Goal: Task Accomplishment & Management: Manage account settings

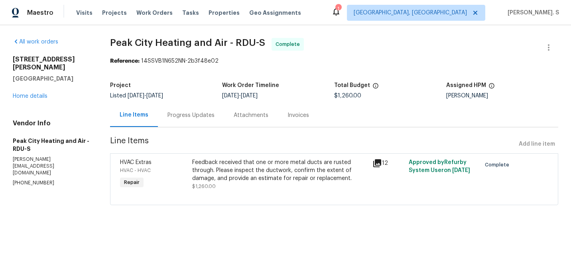
click at [28, 94] on div "All work orders 1007 Vass Rd Spring Lake, NC 28390 Home details Vendor Info Pea…" at bounding box center [52, 112] width 78 height 149
click at [38, 93] on link "Home details" at bounding box center [30, 96] width 35 height 6
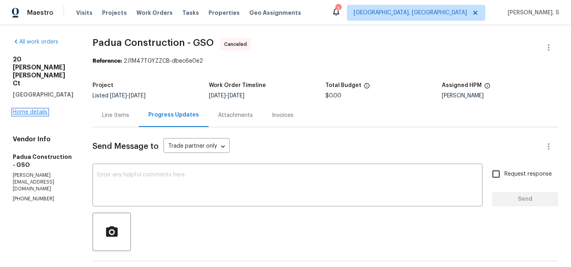
click at [25, 109] on link "Home details" at bounding box center [30, 112] width 35 height 6
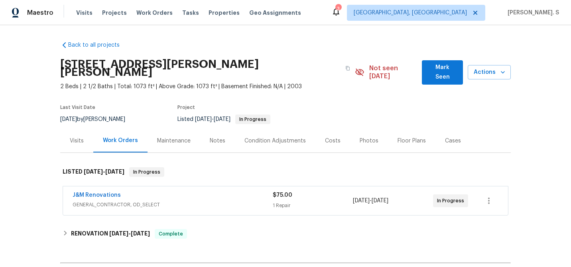
click at [98, 186] on div "J&M Renovations GENERAL_CONTRACTOR, OD_SELECT $75.00 1 Repair 9/30/2025 - 10/2/…" at bounding box center [285, 200] width 445 height 29
click at [98, 191] on span "J&M Renovations" at bounding box center [97, 195] width 48 height 8
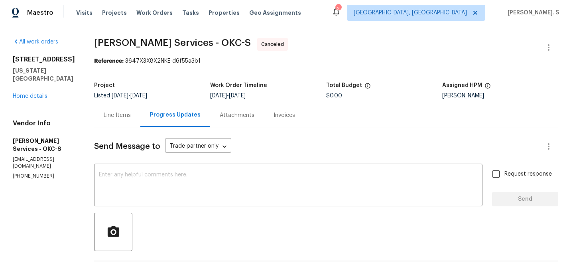
click at [38, 100] on div "8113 Wilshire Ridge Dr Oklahoma City, OK 73132 Home details" at bounding box center [44, 77] width 62 height 45
click at [38, 99] on link "Home details" at bounding box center [30, 96] width 35 height 6
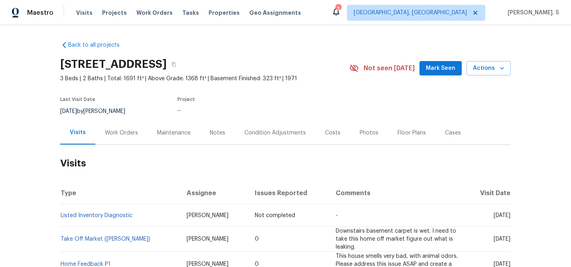
click at [128, 123] on div "Work Orders" at bounding box center [121, 133] width 52 height 24
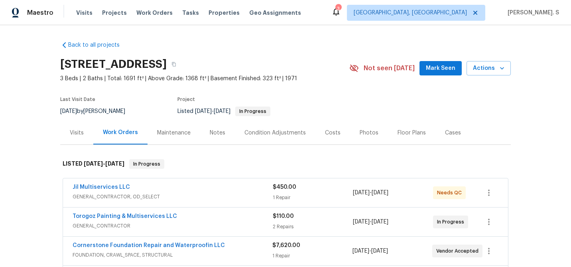
scroll to position [13, 0]
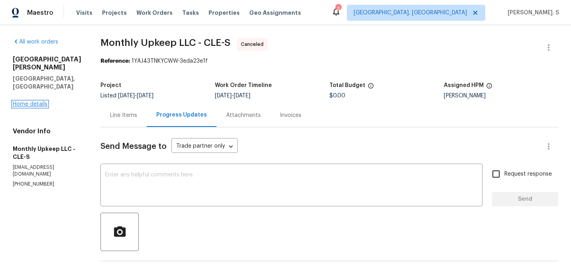
click at [30, 101] on link "Home details" at bounding box center [30, 104] width 35 height 6
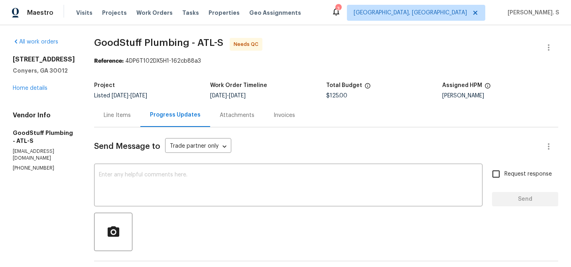
click at [134, 105] on div "Line Items" at bounding box center [117, 115] width 46 height 24
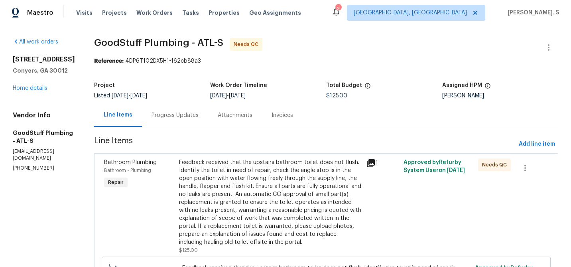
click at [208, 125] on div "Progress Updates" at bounding box center [175, 115] width 66 height 24
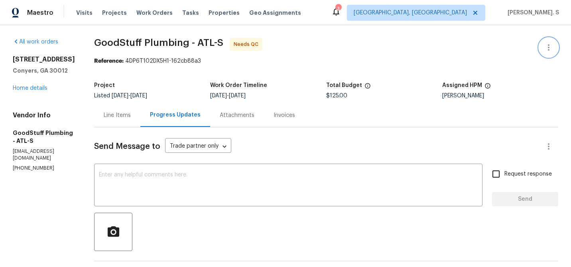
click at [556, 43] on button "button" at bounding box center [548, 47] width 19 height 19
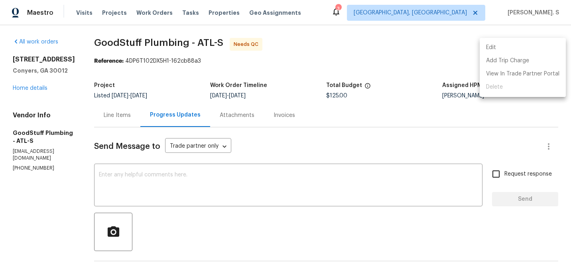
click at [527, 41] on li "Edit" at bounding box center [523, 47] width 86 height 13
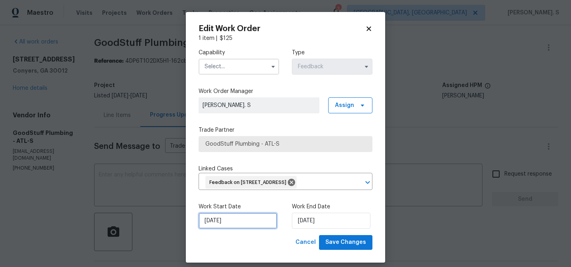
click at [242, 229] on input "[DATE]" at bounding box center [238, 221] width 79 height 16
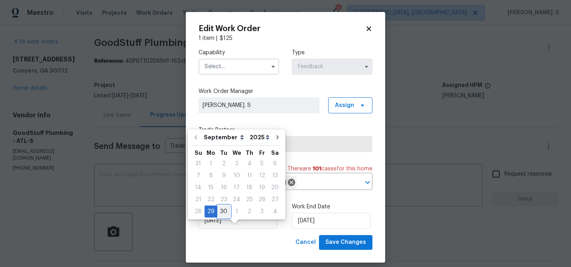
click at [224, 215] on div "30" at bounding box center [223, 211] width 13 height 11
type input "9/30/2025"
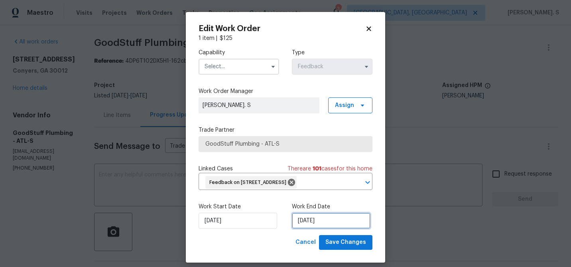
click at [298, 229] on input "[DATE]" at bounding box center [331, 221] width 79 height 16
select select "9"
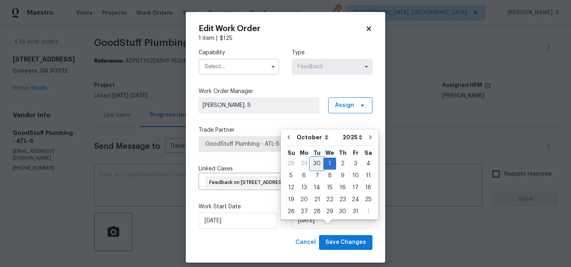
click at [316, 162] on div "30" at bounding box center [317, 163] width 13 height 11
type input "9/30/2025"
select select "8"
click at [211, 67] on input "text" at bounding box center [239, 67] width 81 height 16
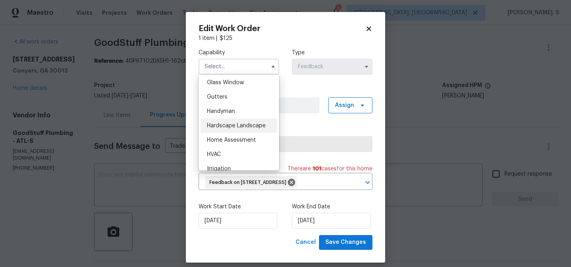
scroll to position [414, 0]
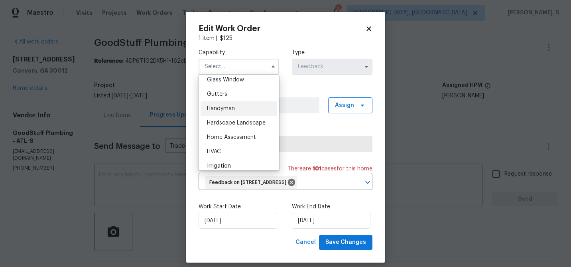
click at [228, 105] on div "Handyman" at bounding box center [239, 108] width 77 height 14
type input "Handyman"
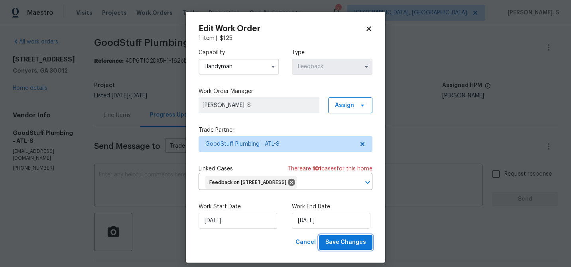
click at [347, 250] on button "Save Changes" at bounding box center [345, 242] width 53 height 15
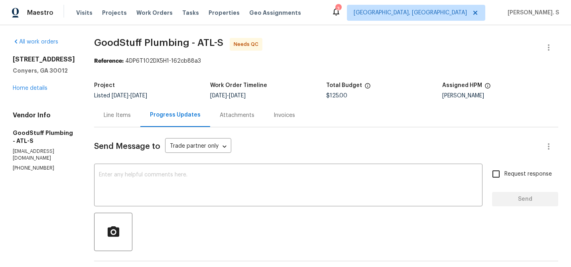
click at [140, 122] on div "Line Items" at bounding box center [117, 115] width 46 height 24
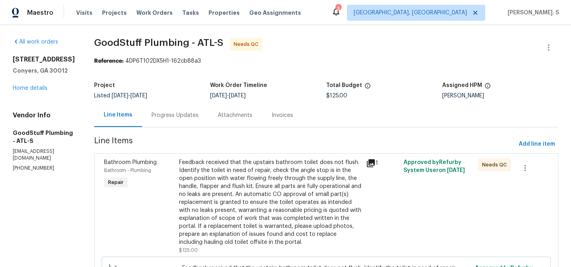
click at [275, 192] on div "Feedback received that the upstairs bathroom toilet does not flush. Identify th…" at bounding box center [270, 202] width 182 height 88
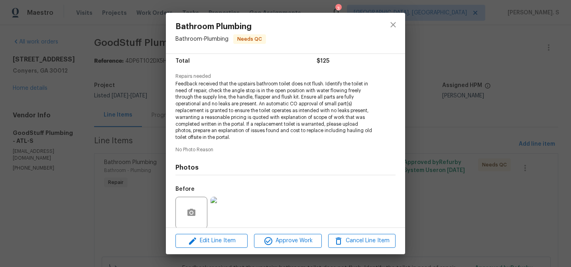
scroll to position [127, 0]
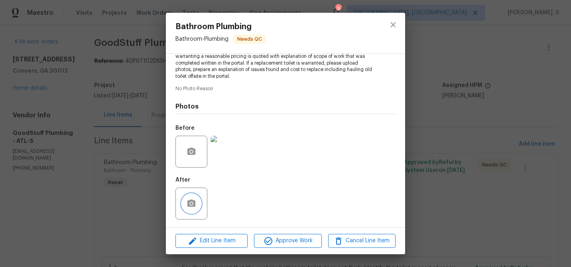
click at [191, 208] on icon "button" at bounding box center [192, 204] width 10 height 10
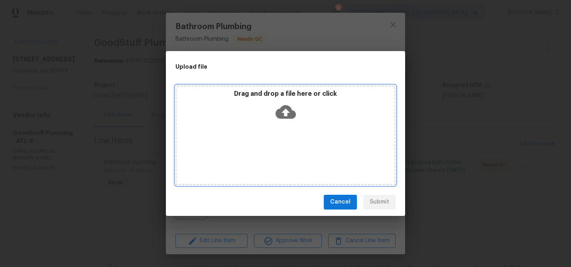
click at [294, 124] on div "Drag and drop a file here or click" at bounding box center [285, 135] width 220 height 100
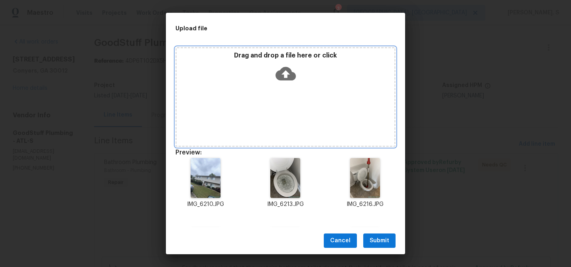
click at [295, 74] on icon at bounding box center [286, 74] width 20 height 14
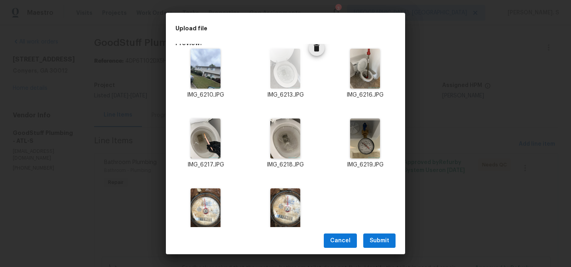
scroll to position [130, 0]
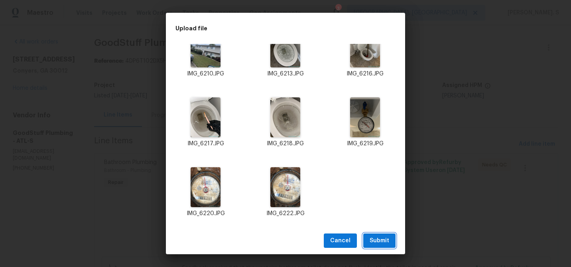
click at [389, 240] on button "Submit" at bounding box center [379, 240] width 32 height 15
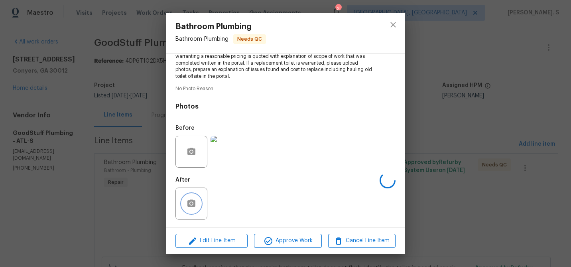
scroll to position [0, 0]
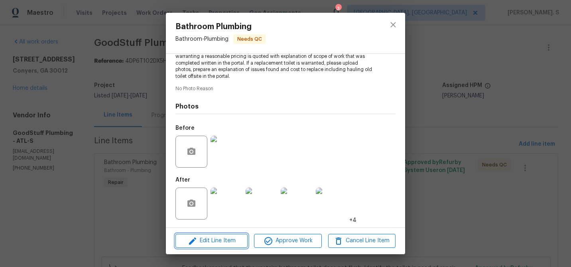
click at [243, 236] on span "Edit Line Item" at bounding box center [211, 241] width 67 height 10
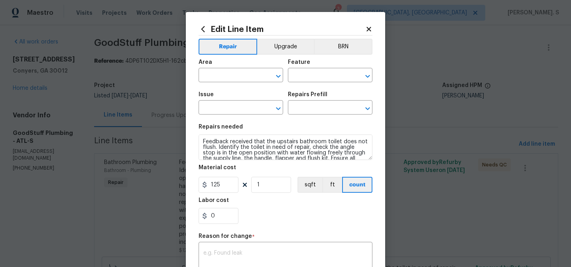
type input "Bathroom"
type input "Plumbing"
type input "Bathroom Plumbing"
type input "Add a Task $1.00"
click at [221, 185] on input "125" at bounding box center [219, 185] width 40 height 16
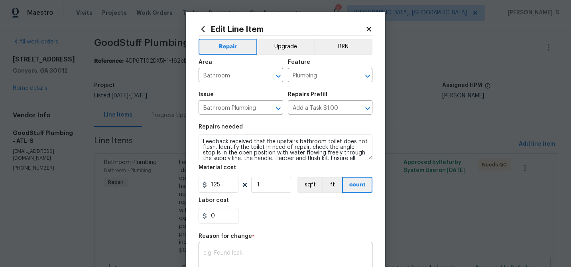
click at [97, 193] on body "Maestro Visits Projects Work Orders Tasks Properties Geo Assignments 3 Albuquer…" at bounding box center [285, 133] width 571 height 267
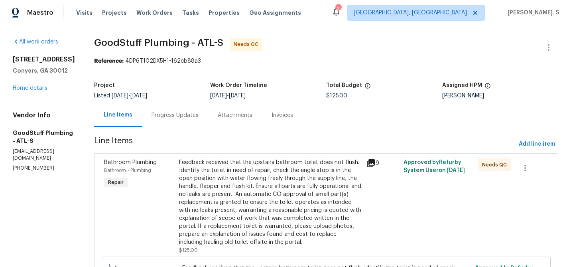
click at [97, 193] on div "All work orders 1472 Pine Log Rd NE Apt C Conyers, GA 30012 Home details Vendor…" at bounding box center [285, 202] width 571 height 355
click at [186, 106] on div "Progress Updates" at bounding box center [175, 115] width 66 height 24
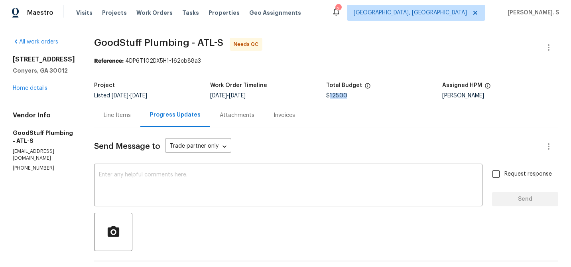
drag, startPoint x: 339, startPoint y: 95, endPoint x: 368, endPoint y: 95, distance: 29.1
click at [368, 95] on div "$125.00" at bounding box center [384, 96] width 116 height 6
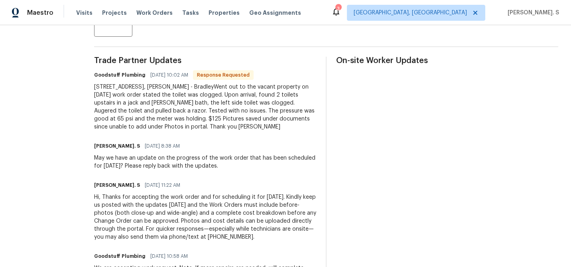
scroll to position [209, 0]
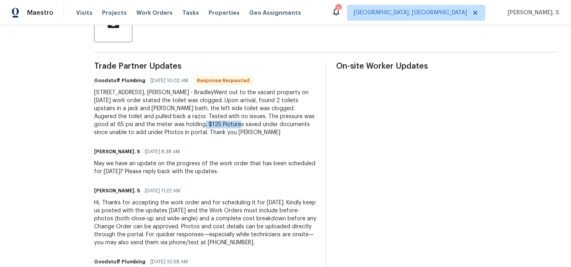
drag, startPoint x: 196, startPoint y: 124, endPoint x: 232, endPoint y: 124, distance: 36.7
click at [232, 124] on div "1472 Pine Log Rd NE Apt C, Conyers - BradleyWent out to the vacant property on …" at bounding box center [205, 113] width 222 height 48
click at [199, 123] on div "1472 Pine Log Rd NE Apt C, Conyers - BradleyWent out to the vacant property on …" at bounding box center [205, 113] width 222 height 48
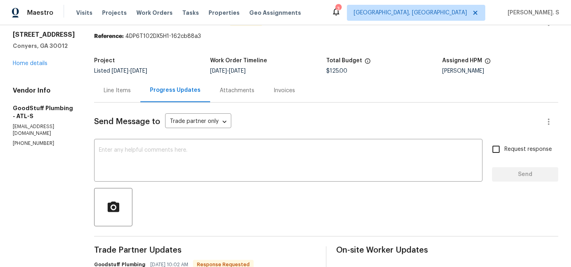
scroll to position [0, 0]
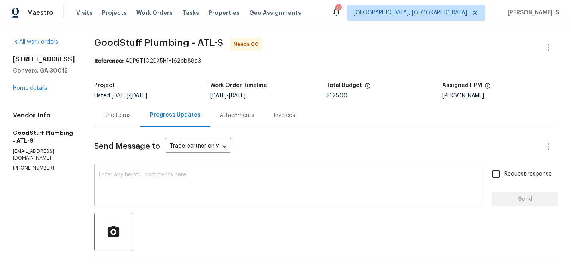
click at [217, 171] on div "x ​" at bounding box center [288, 185] width 388 height 41
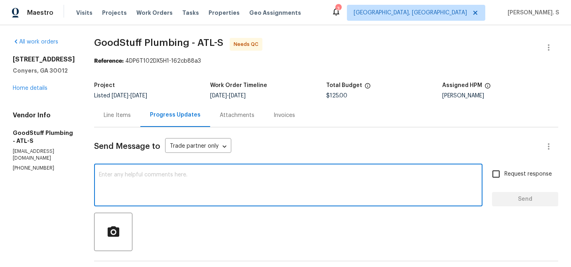
click at [158, 178] on textarea at bounding box center [288, 186] width 379 height 28
type textarea "t"
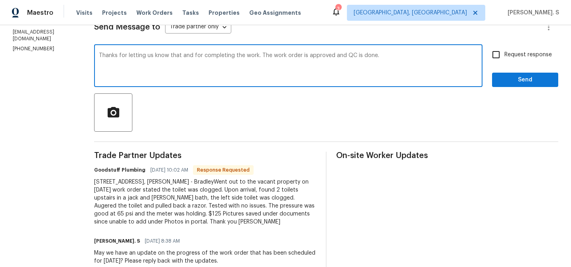
scroll to position [136, 0]
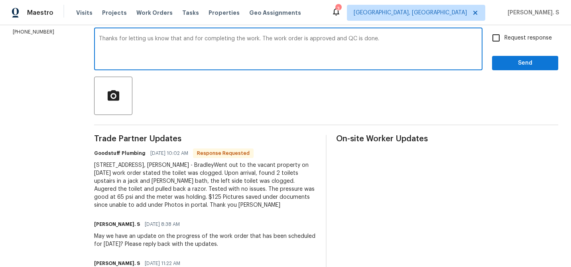
type textarea "Thanks for letting us know that and for completing the work. The work order is …"
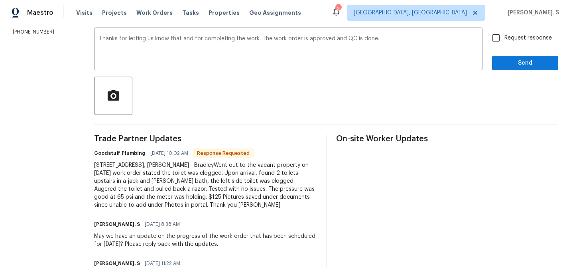
drag, startPoint x: 234, startPoint y: 164, endPoint x: 220, endPoint y: 205, distance: 42.5
click at [220, 205] on div "1472 Pine Log Rd NE Apt C, Conyers - BradleyWent out to the vacant property on …" at bounding box center [205, 185] width 222 height 48
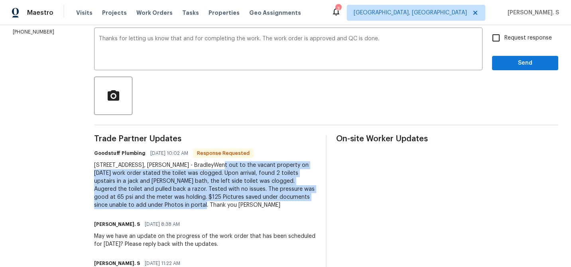
drag, startPoint x: 232, startPoint y: 165, endPoint x: 212, endPoint y: 204, distance: 43.7
click at [212, 204] on div "1472 Pine Log Rd NE Apt C, Conyers - BradleyWent out to the vacant property on …" at bounding box center [205, 185] width 222 height 48
copy div "Went out to the vacant property on 09/30/2025 work order stated the toilet was …"
click at [501, 37] on input "Request response" at bounding box center [496, 38] width 17 height 17
checkbox input "true"
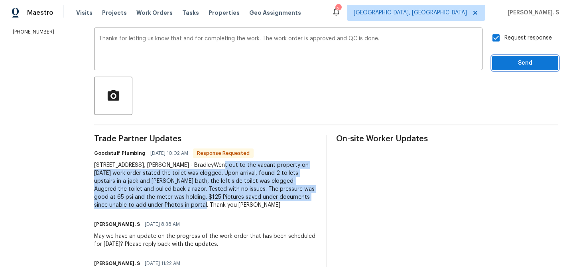
click at [503, 67] on span "Send" at bounding box center [524, 63] width 53 height 10
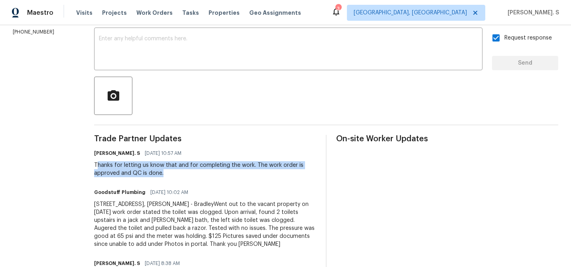
drag, startPoint x: 116, startPoint y: 164, endPoint x: 210, endPoint y: 176, distance: 94.4
click at [210, 176] on div "Thanks for letting us know that and for completing the work. The work order is …" at bounding box center [205, 169] width 222 height 16
copy div "hanks for letting us know that and for completing the work. The work order is a…"
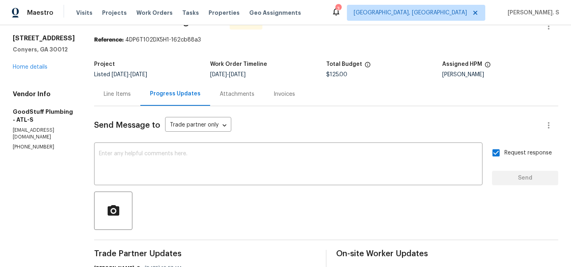
scroll to position [0, 0]
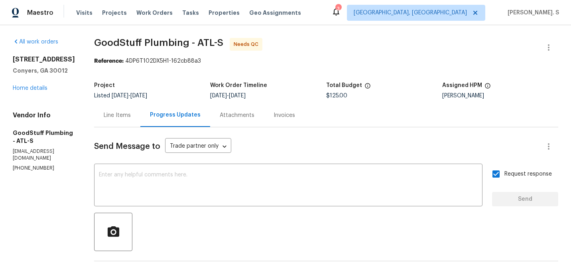
click at [127, 119] on div "Line Items" at bounding box center [117, 115] width 46 height 24
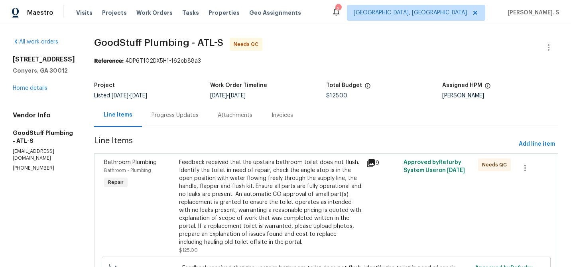
click at [353, 187] on div "Feedback received that the upstairs bathroom toilet does not flush. Identify th…" at bounding box center [270, 202] width 182 height 88
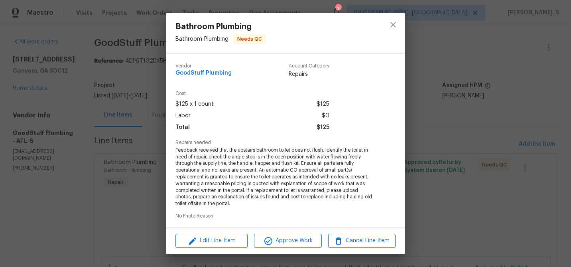
scroll to position [127, 0]
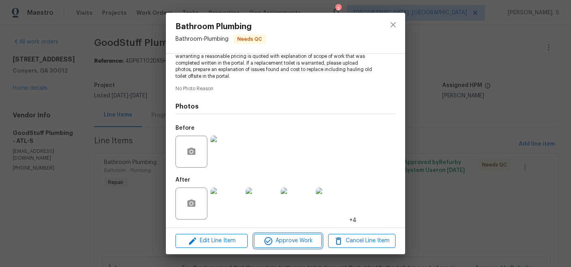
click at [290, 235] on button "Approve Work" at bounding box center [287, 241] width 67 height 14
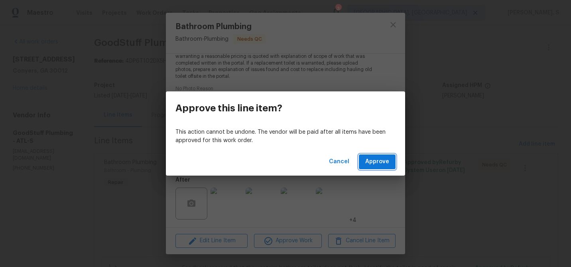
click at [377, 162] on span "Approve" at bounding box center [377, 162] width 24 height 10
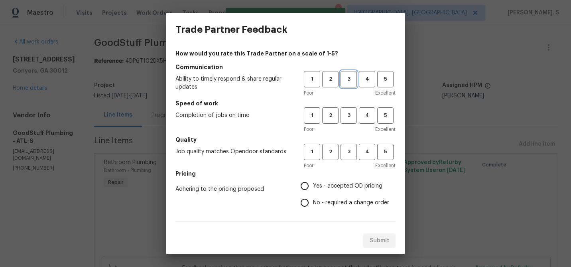
click at [348, 72] on button "3" at bounding box center [349, 79] width 16 height 16
click at [348, 111] on span "3" at bounding box center [348, 115] width 15 height 9
click at [351, 155] on span "3" at bounding box center [348, 151] width 15 height 9
click at [345, 207] on label "No - required a change order" at bounding box center [342, 202] width 93 height 17
click at [313, 207] on input "No - required a change order" at bounding box center [304, 202] width 17 height 17
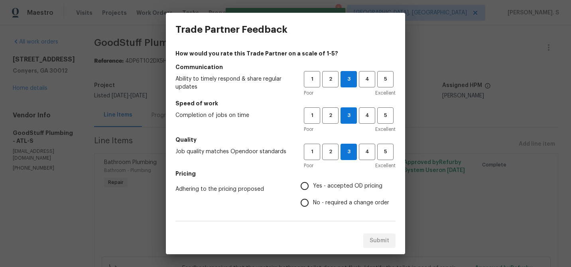
radio input "true"
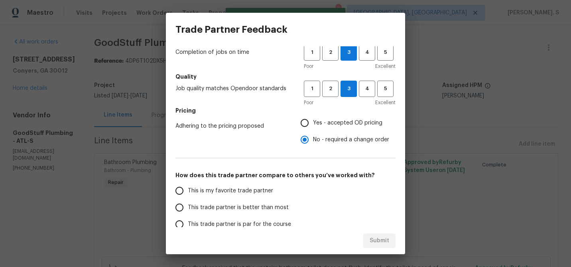
scroll to position [68, 0]
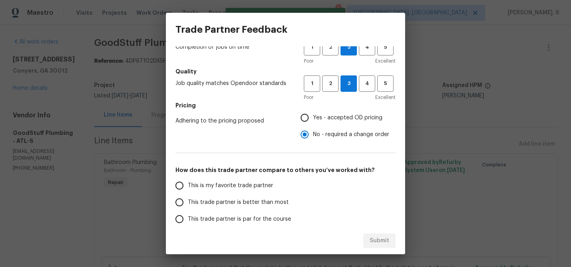
click at [280, 198] on span "This trade partner is better than most" at bounding box center [238, 202] width 101 height 8
click at [188, 198] on input "This trade partner is better than most" at bounding box center [179, 202] width 17 height 17
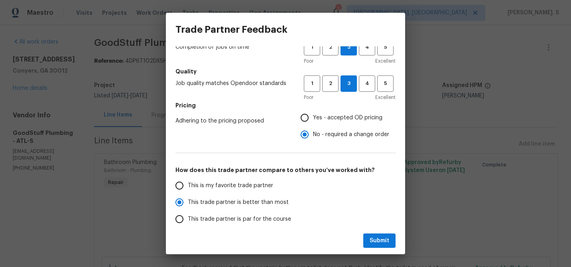
click at [388, 248] on div "Submit" at bounding box center [285, 241] width 239 height 28
click at [376, 232] on div "Submit" at bounding box center [285, 241] width 239 height 28
click at [380, 236] on span "Submit" at bounding box center [380, 241] width 20 height 10
radio input "true"
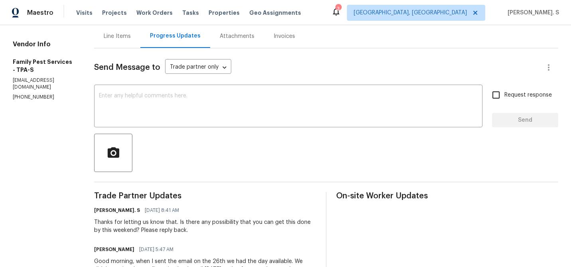
scroll to position [86, 0]
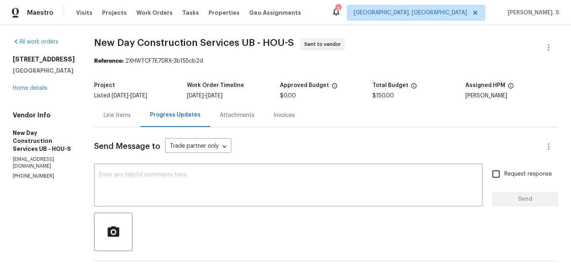
scroll to position [90, 0]
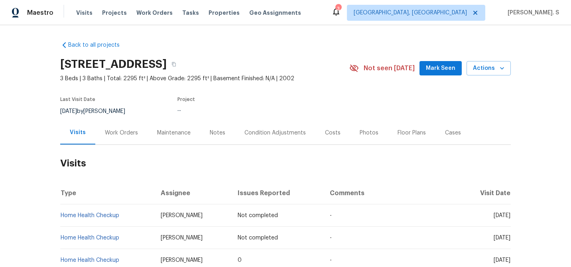
click at [122, 135] on div "Work Orders" at bounding box center [121, 133] width 33 height 8
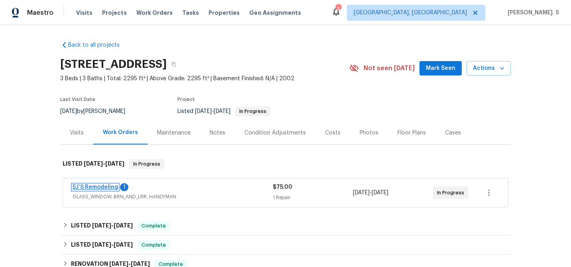
click at [102, 188] on link "5J’S Remodeling" at bounding box center [95, 187] width 45 height 6
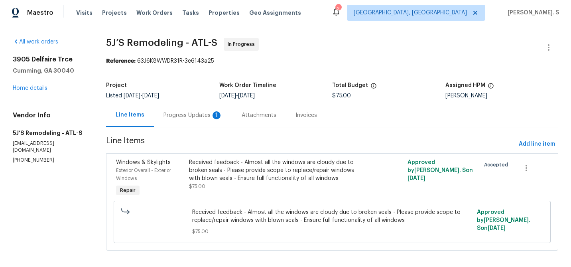
click at [197, 111] on div "Progress Updates 1" at bounding box center [193, 115] width 59 height 8
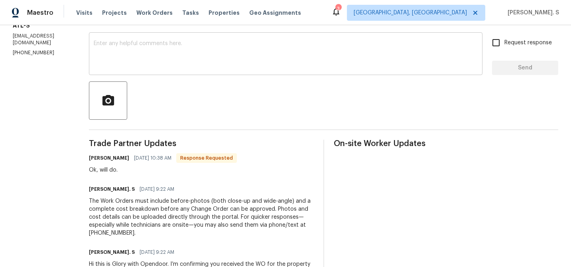
scroll to position [141, 0]
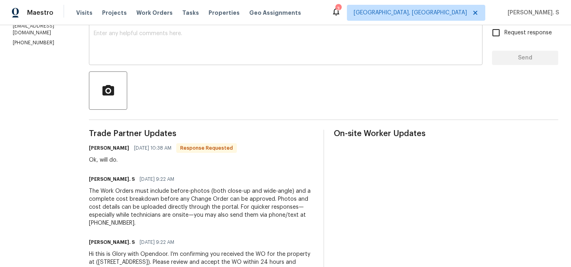
click at [200, 51] on textarea at bounding box center [286, 45] width 384 height 28
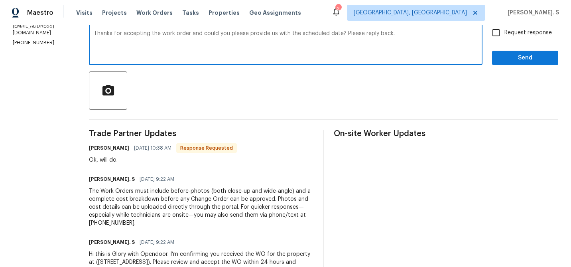
type textarea "Thanks for accepting the work order and could you please provide us with the sc…"
click at [110, 163] on div "Ok, will do." at bounding box center [163, 160] width 148 height 8
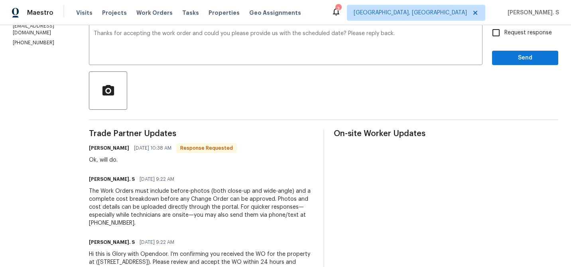
click at [110, 163] on div "Ok, will do." at bounding box center [163, 160] width 148 height 8
copy div "Ok, will do."
click at [536, 28] on label "Request response" at bounding box center [520, 32] width 64 height 17
click at [504, 28] on input "Request response" at bounding box center [496, 32] width 17 height 17
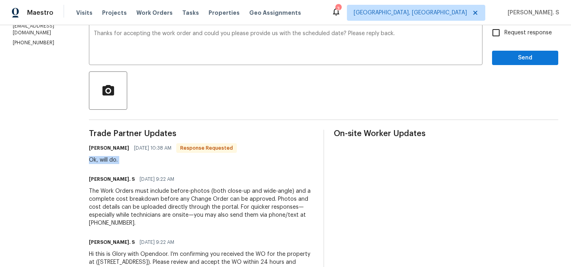
checkbox input "true"
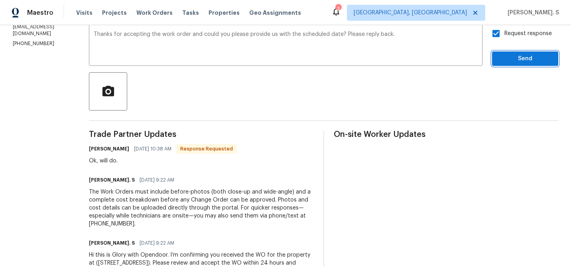
click at [502, 57] on span "Send" at bounding box center [524, 59] width 53 height 10
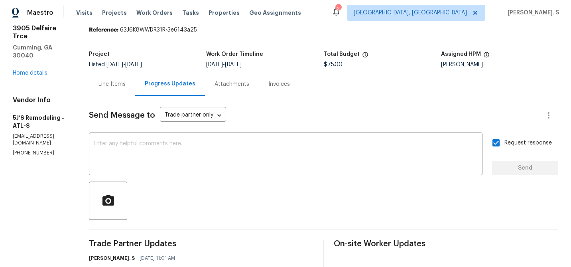
scroll to position [140, 0]
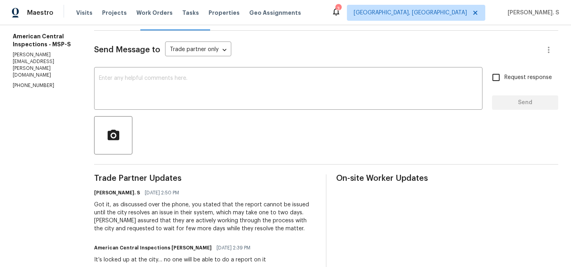
scroll to position [106, 0]
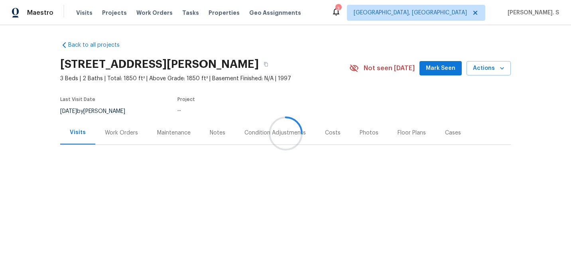
click at [116, 138] on div at bounding box center [285, 133] width 571 height 267
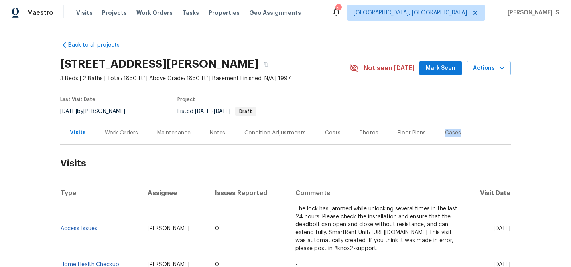
click at [116, 138] on div "Work Orders" at bounding box center [121, 133] width 52 height 24
